Goal: Navigation & Orientation: Find specific page/section

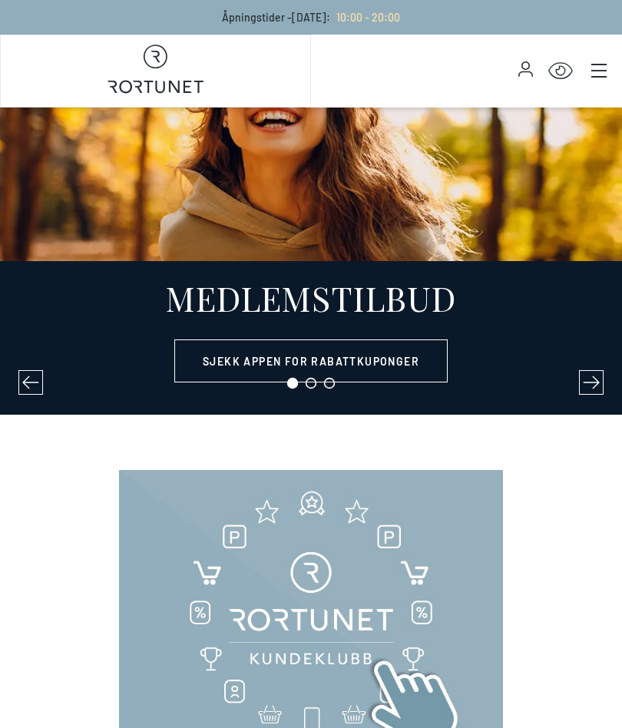
select select "NO"
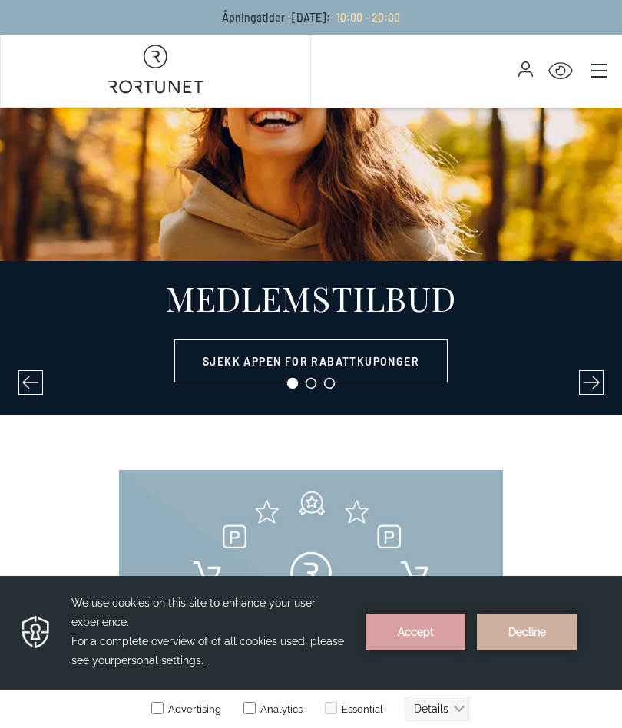
click at [601, 68] on icon "Main menu" at bounding box center [598, 70] width 15 height 15
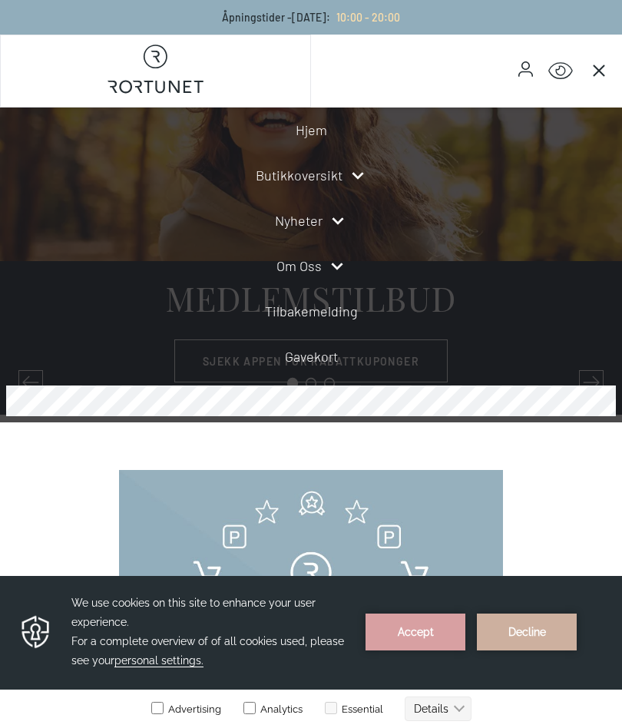
click at [365, 181] on icon at bounding box center [358, 176] width 18 height 18
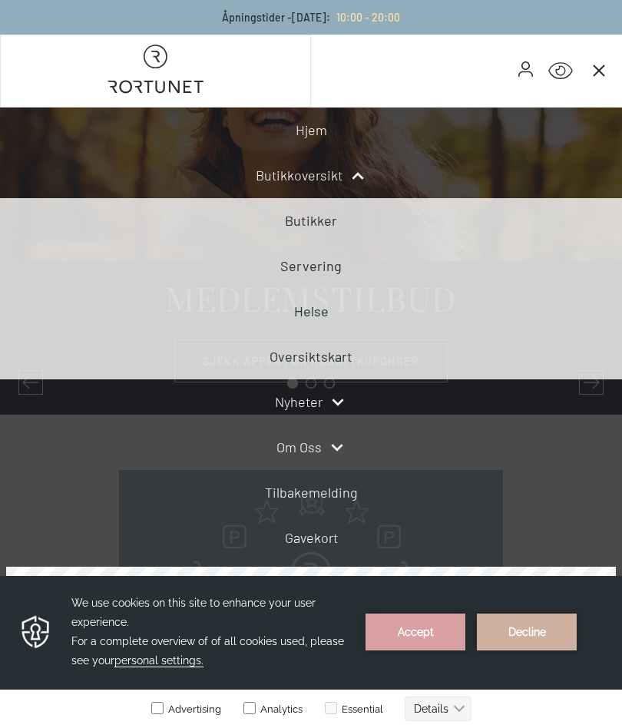
click at [315, 221] on link "Butikker" at bounding box center [311, 220] width 52 height 17
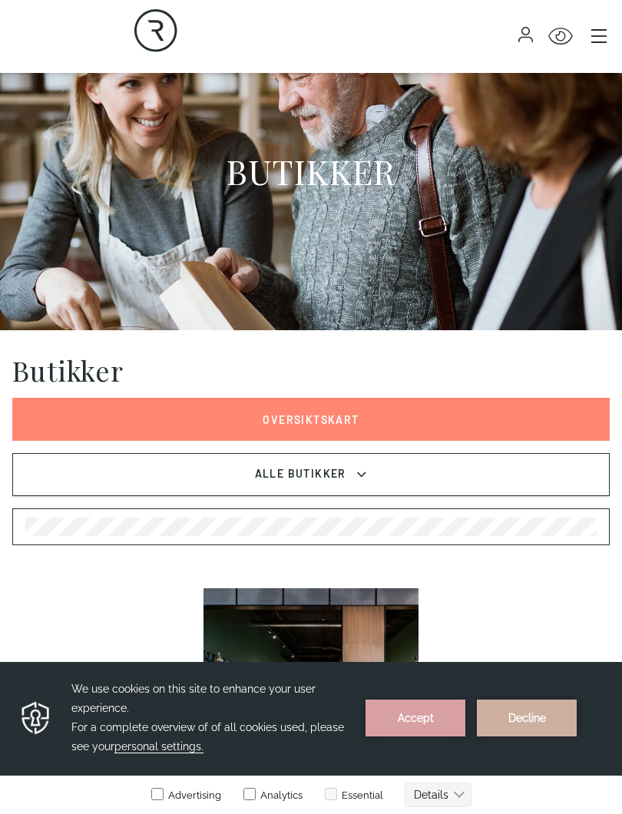
scroll to position [87, 0]
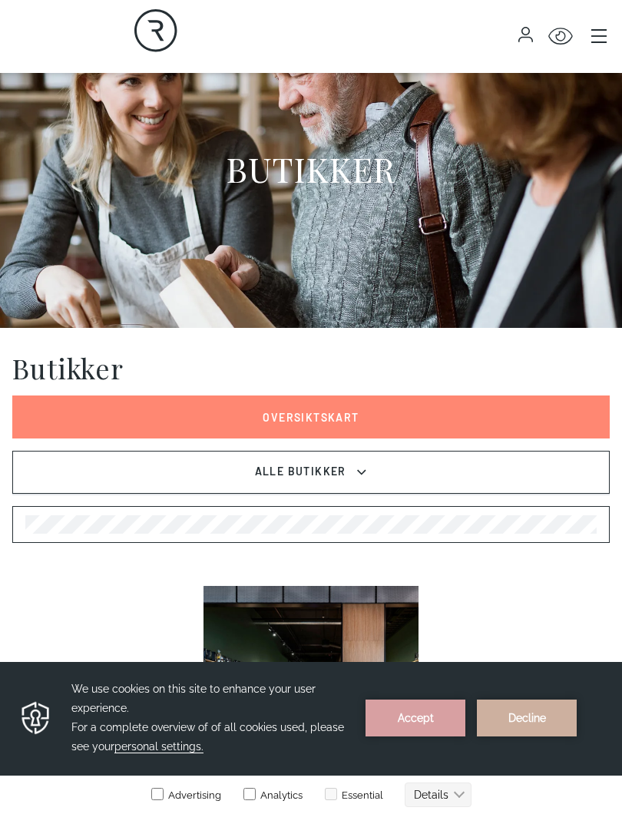
click at [310, 422] on link "Oversiktskart" at bounding box center [311, 417] width 598 height 43
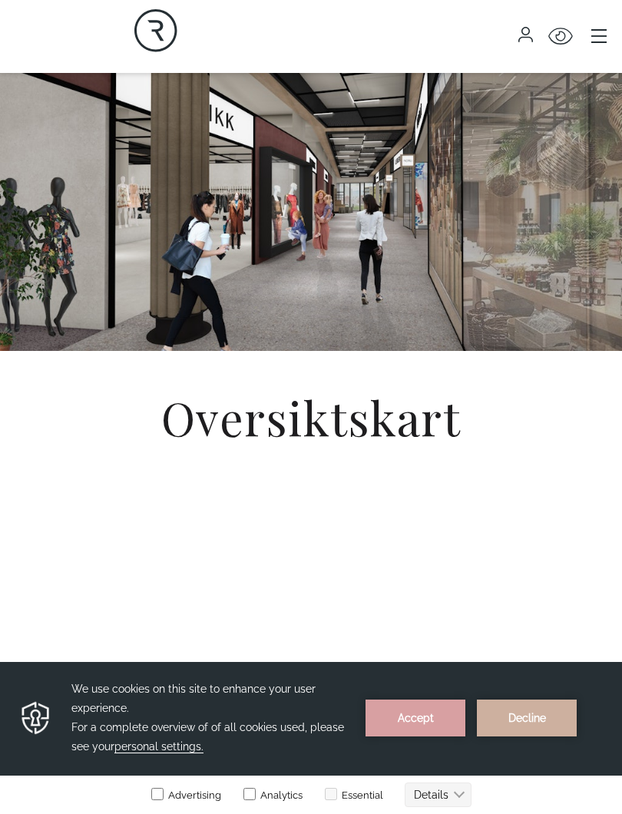
scroll to position [124, 0]
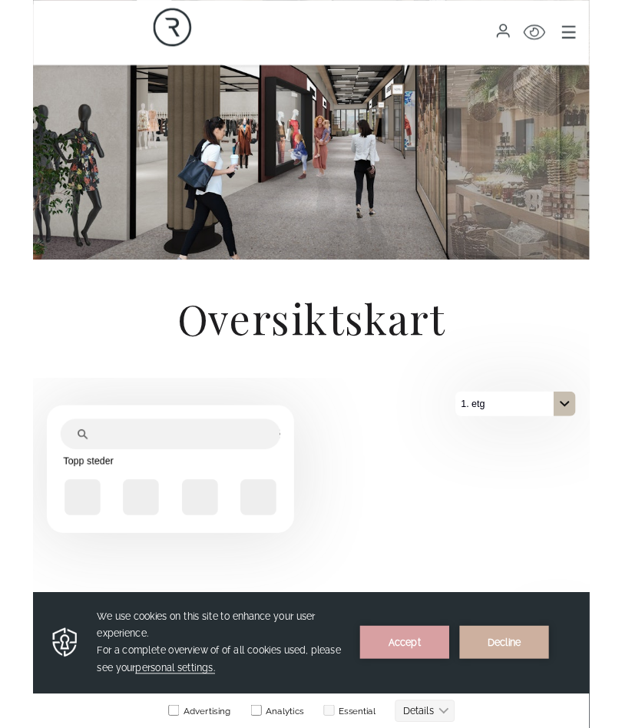
scroll to position [307, 0]
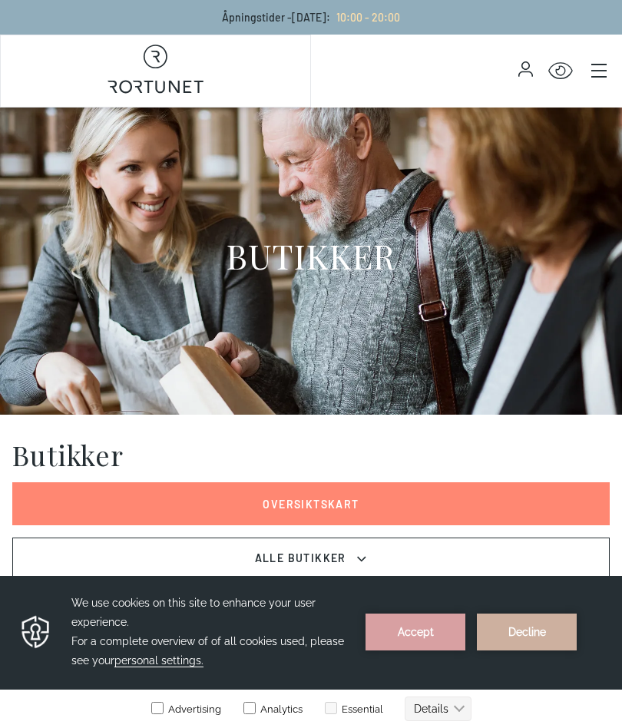
click at [313, 558] on span "Alle Butikker" at bounding box center [300, 559] width 95 height 18
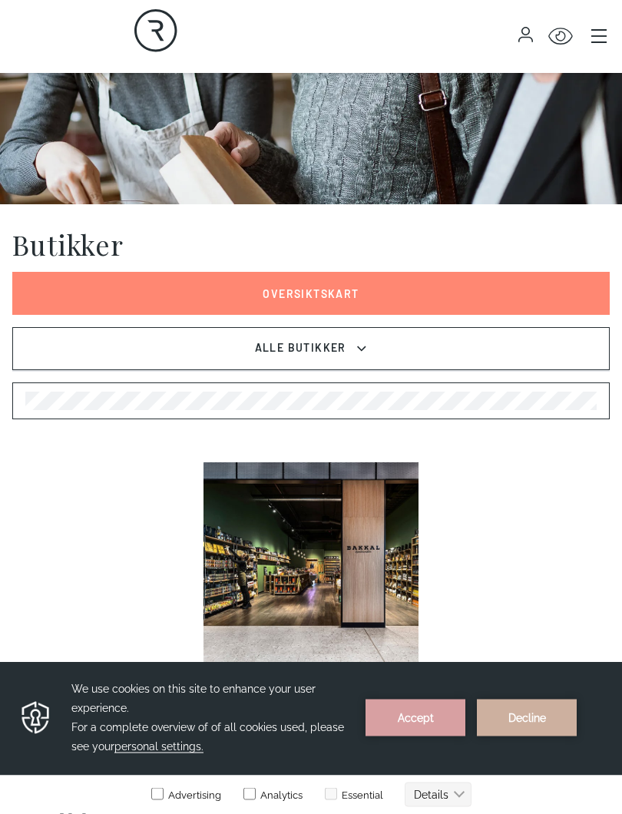
scroll to position [210, 0]
click at [314, 351] on span "Alle Butikker" at bounding box center [300, 348] width 95 height 18
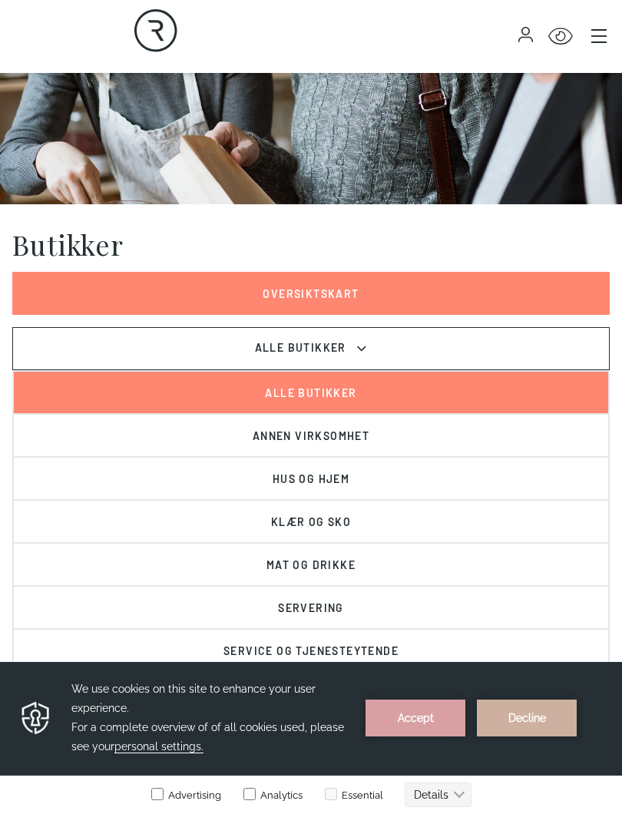
click at [325, 359] on button "Alle Butikker" at bounding box center [311, 348] width 598 height 43
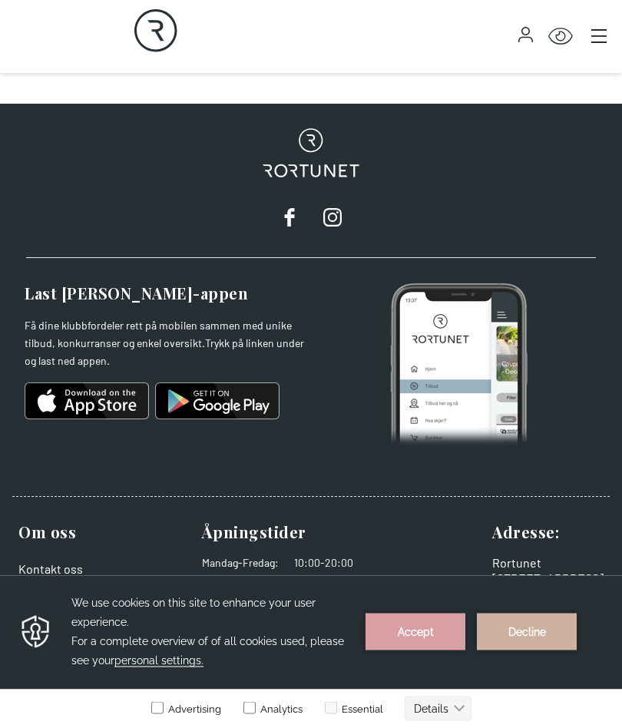
scroll to position [17389, 0]
